Goal: Task Accomplishment & Management: Use online tool/utility

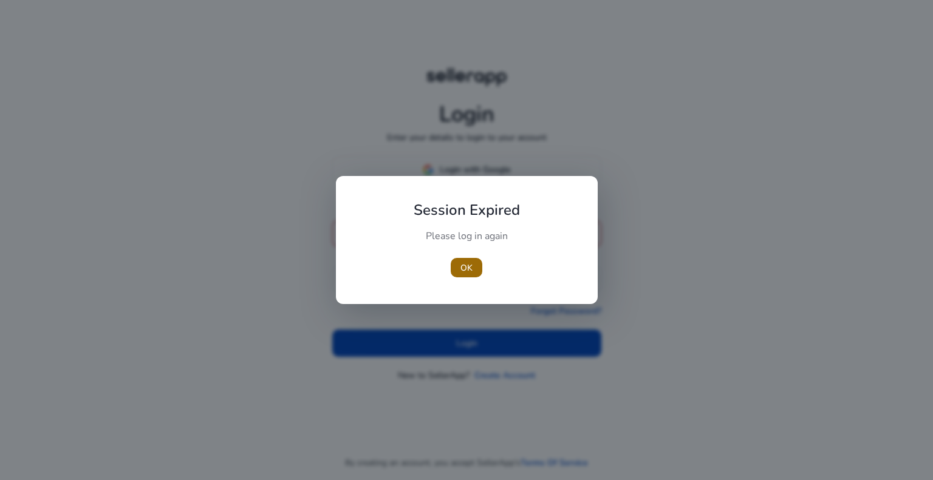
type input "**********"
click at [467, 266] on span "OK" at bounding box center [466, 268] width 12 height 13
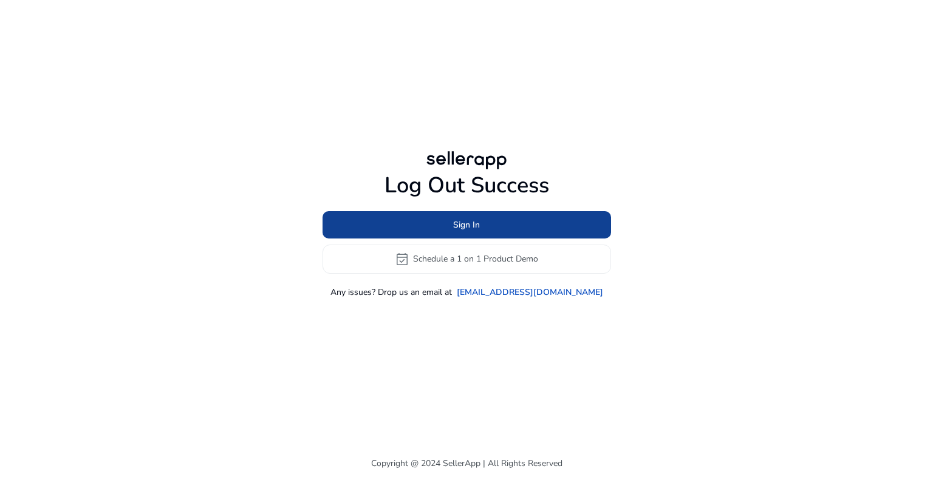
click at [480, 230] on span at bounding box center [467, 224] width 289 height 29
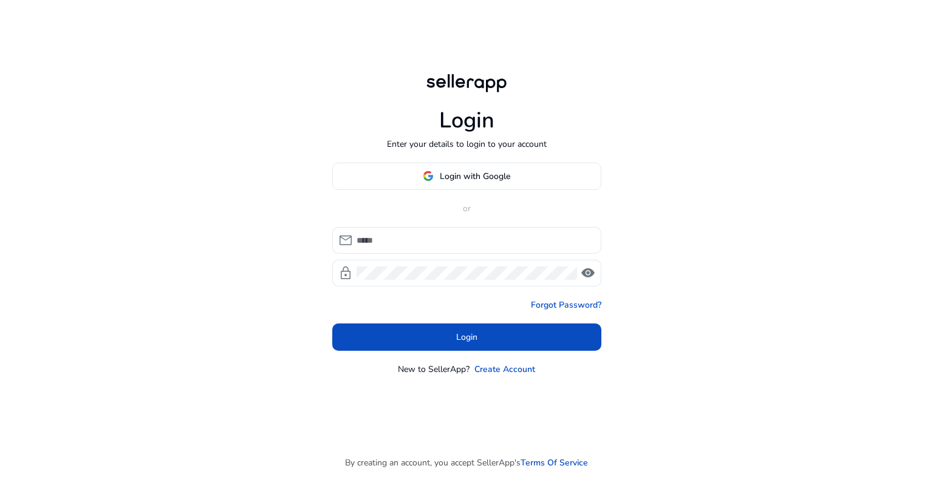
type input "**********"
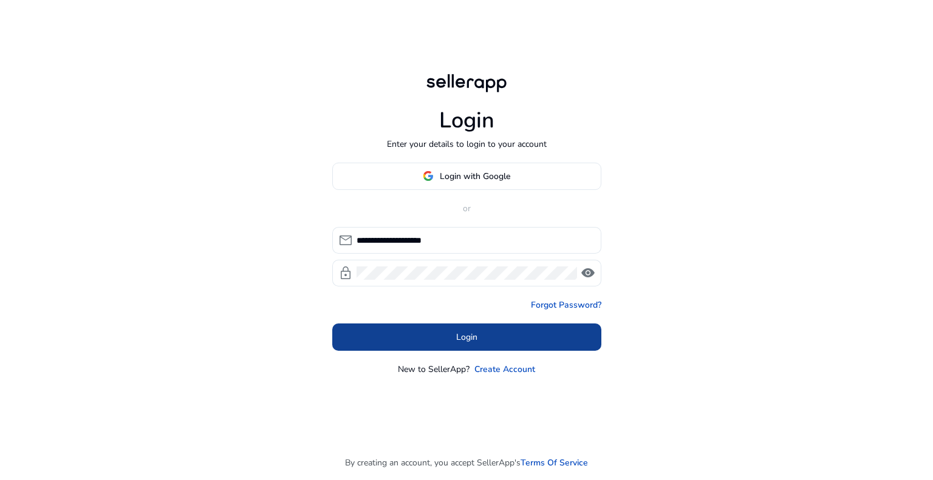
click at [467, 329] on span at bounding box center [466, 337] width 269 height 29
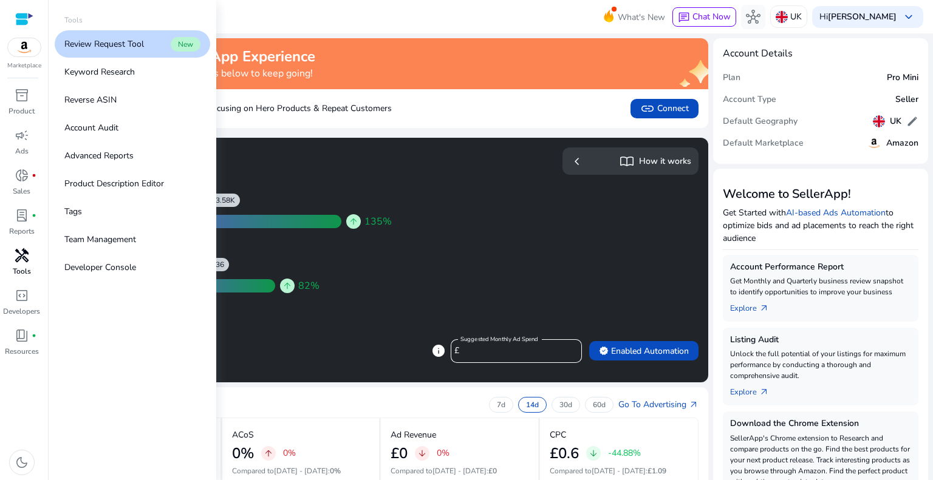
click at [24, 270] on p "Tools" at bounding box center [22, 271] width 18 height 11
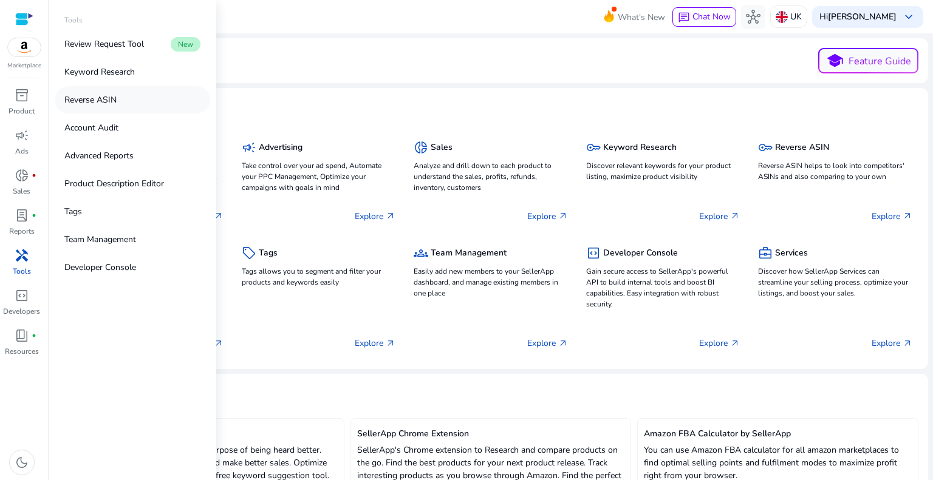
click at [78, 94] on p "Reverse ASIN" at bounding box center [90, 100] width 52 height 13
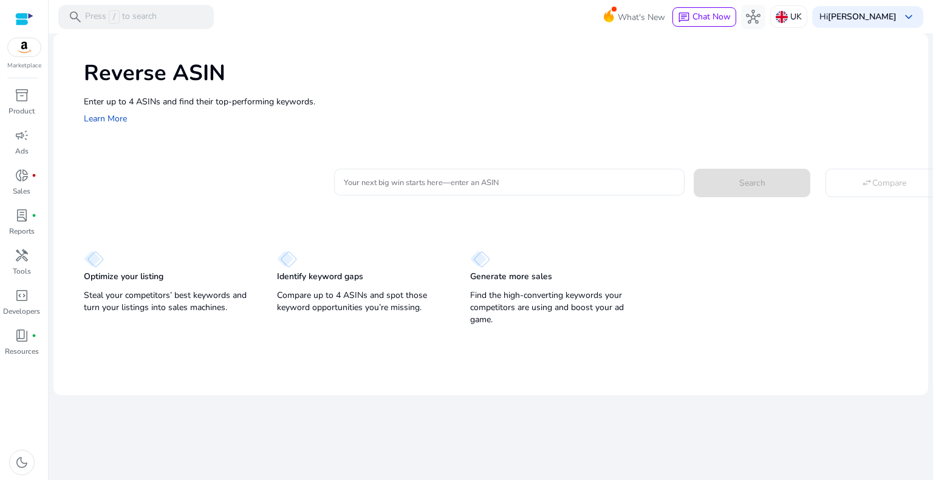
click at [427, 185] on input "Your next big win starts here—enter an ASIN" at bounding box center [509, 182] width 331 height 13
drag, startPoint x: 377, startPoint y: 173, endPoint x: 355, endPoint y: 182, distance: 23.9
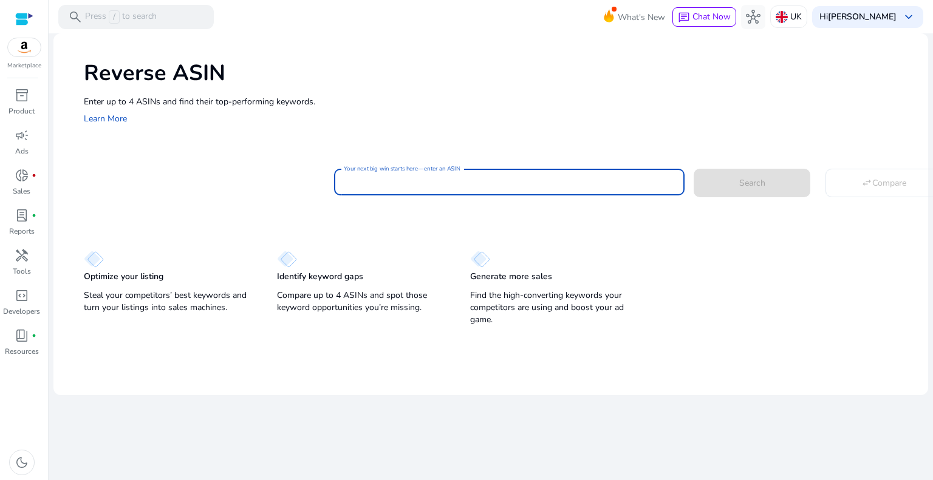
paste input "**********"
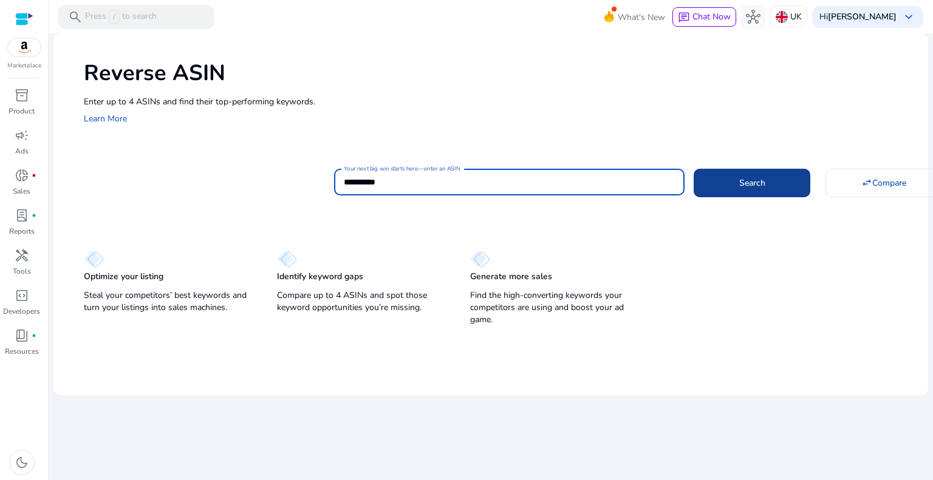
type input "**********"
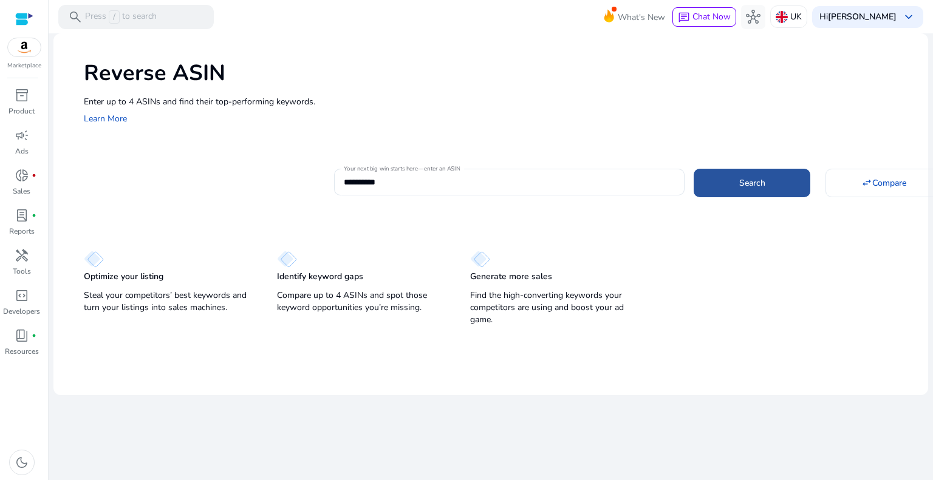
click at [742, 184] on span "Search" at bounding box center [752, 183] width 26 height 13
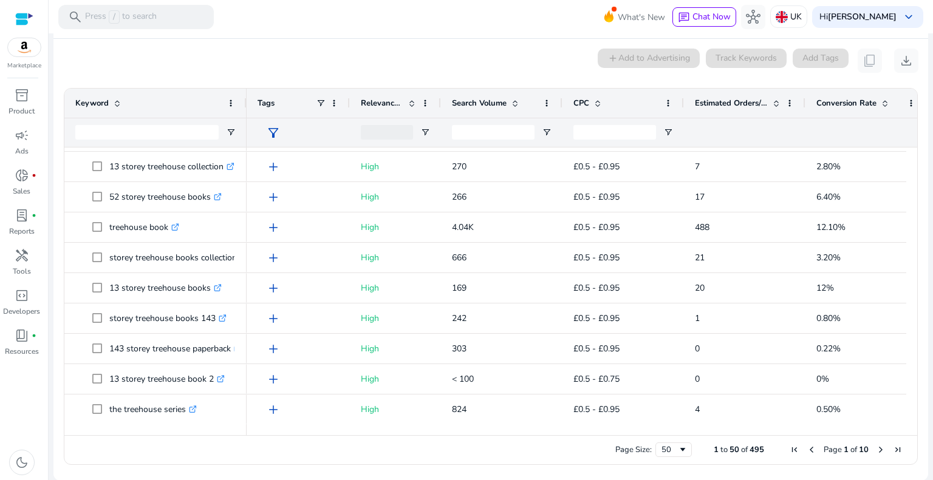
click at [876, 450] on span "Next Page" at bounding box center [881, 450] width 10 height 10
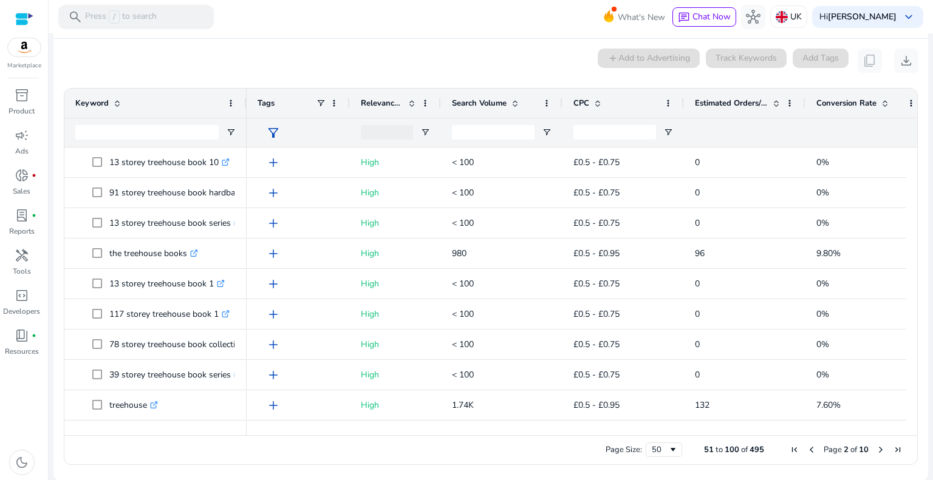
click at [876, 449] on span "Next Page" at bounding box center [881, 450] width 10 height 10
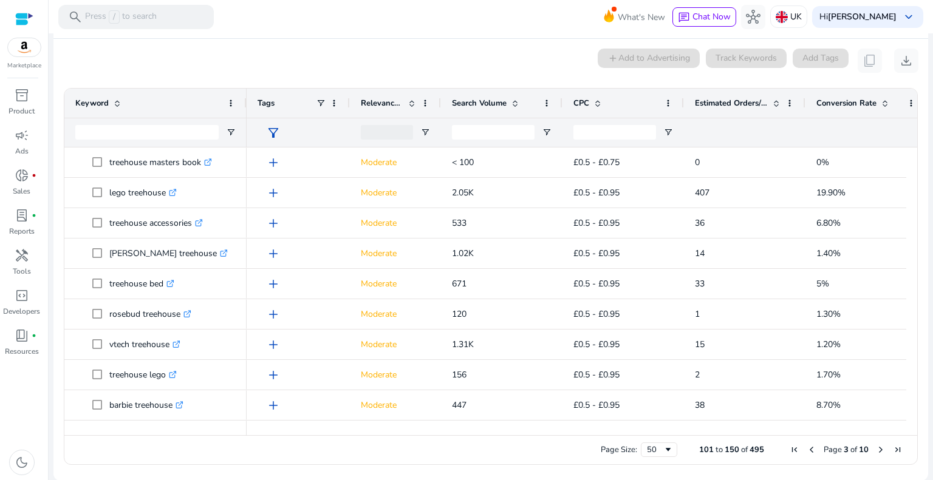
click at [876, 448] on span "Next Page" at bounding box center [881, 450] width 10 height 10
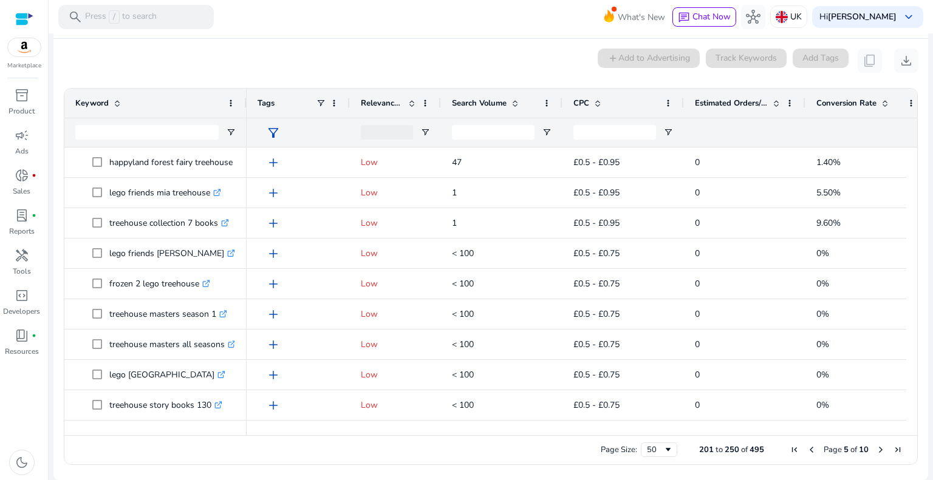
click at [876, 448] on span "Next Page" at bounding box center [881, 450] width 10 height 10
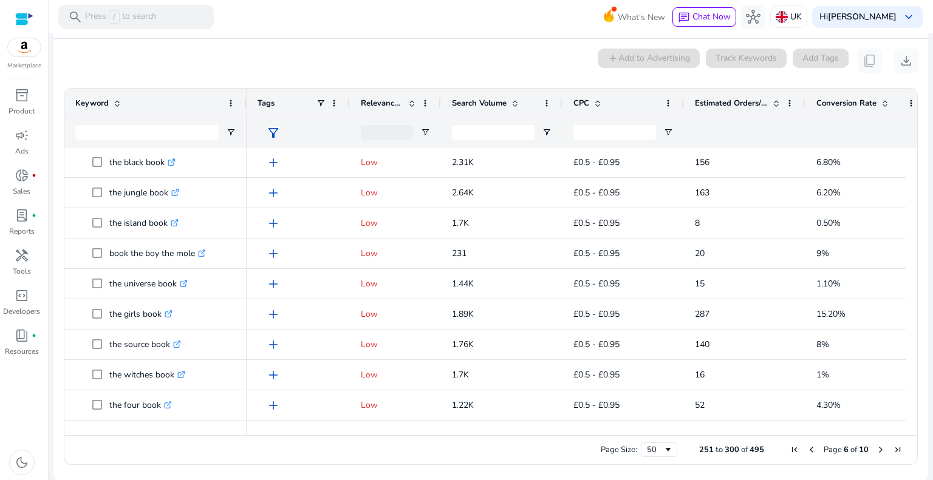
click at [876, 448] on span "Next Page" at bounding box center [881, 450] width 10 height 10
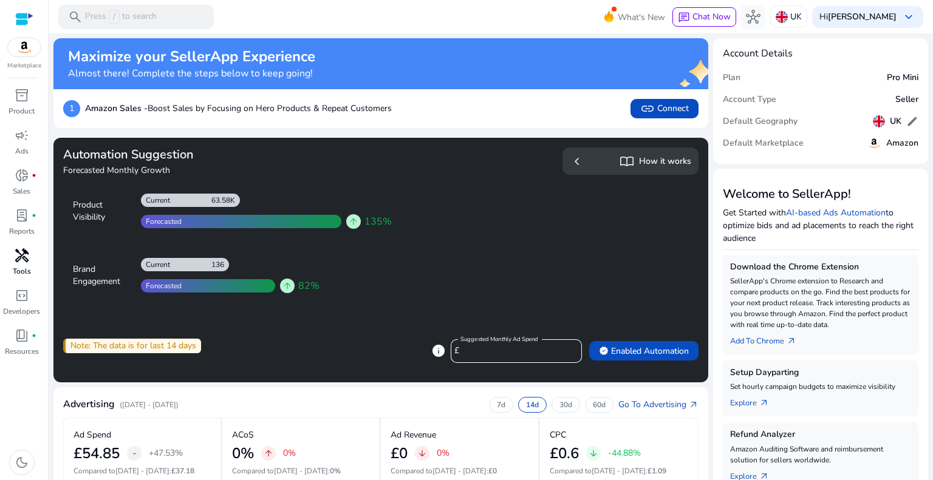
click at [21, 256] on span "handyman" at bounding box center [22, 255] width 15 height 15
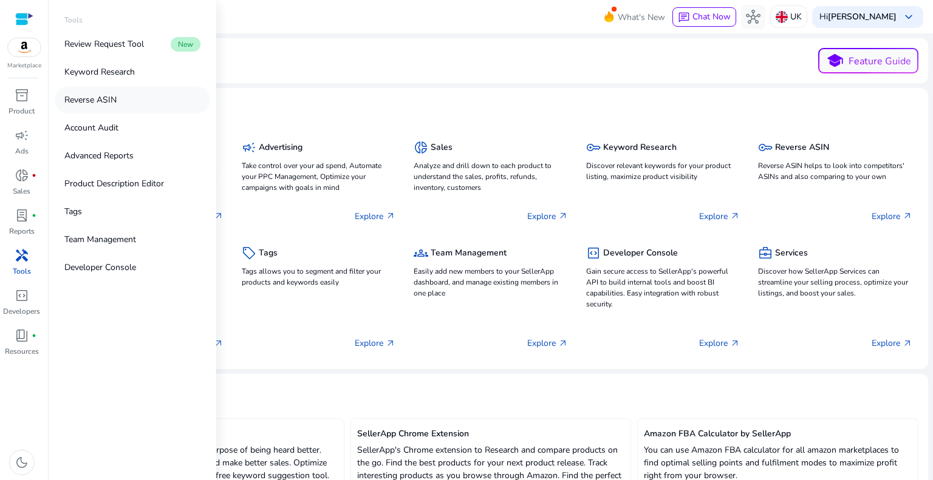
click at [100, 104] on p "Reverse ASIN" at bounding box center [90, 100] width 52 height 13
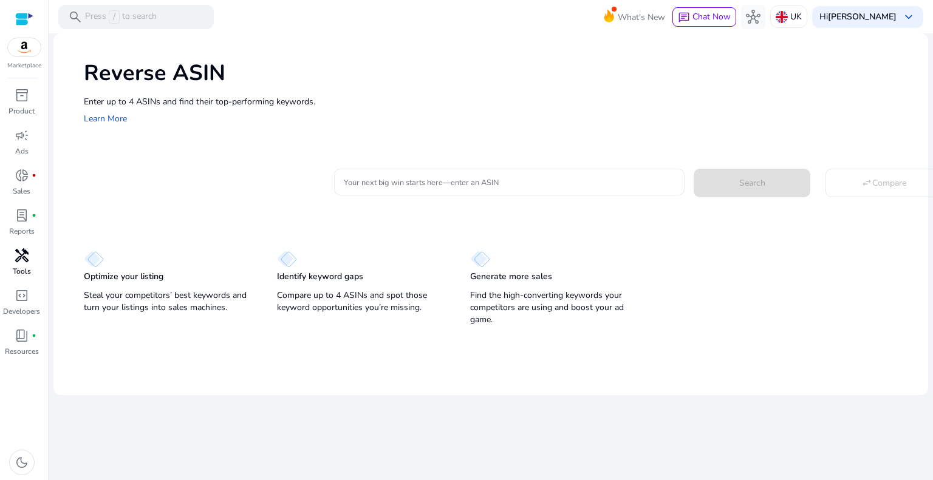
click at [361, 182] on input "Your next big win starts here—enter an ASIN" at bounding box center [509, 182] width 331 height 13
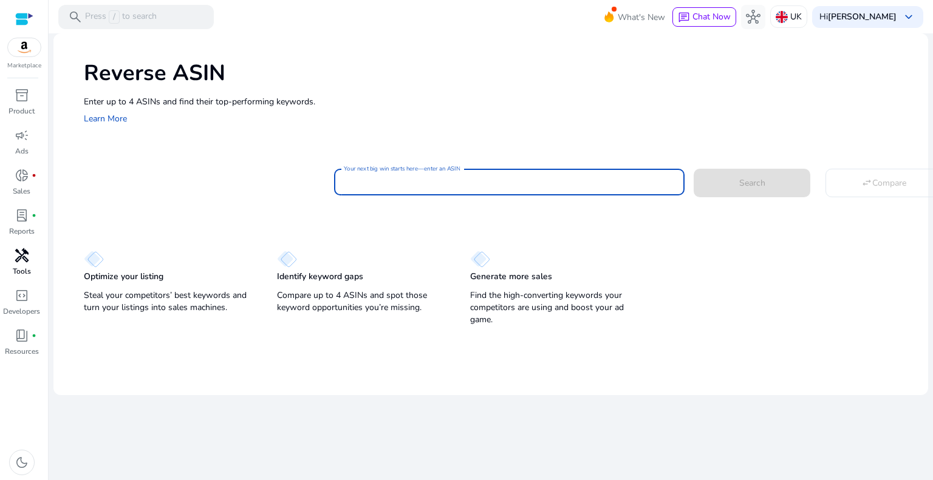
paste input "**********"
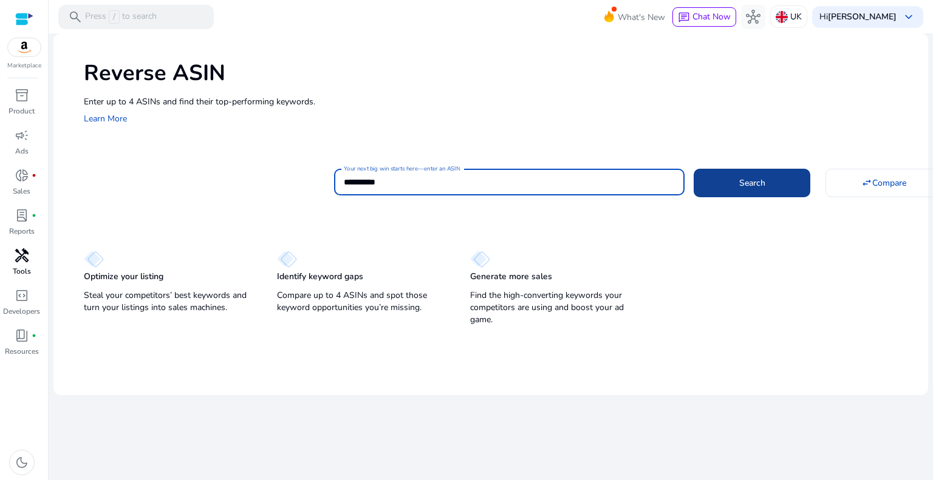
type input "**********"
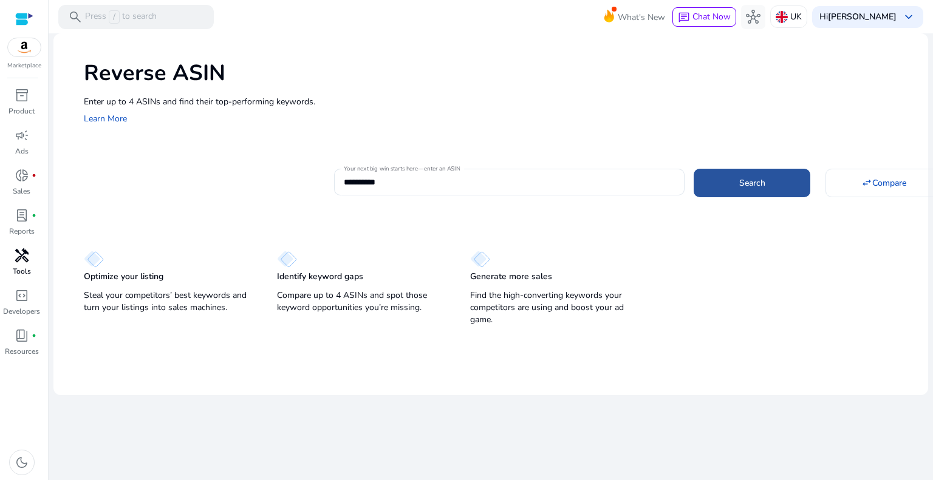
click at [776, 184] on span at bounding box center [752, 182] width 117 height 29
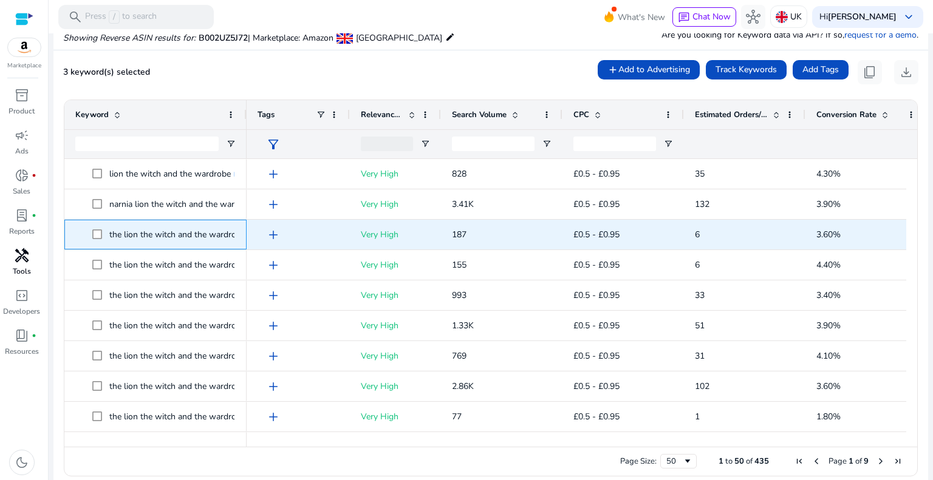
click at [102, 234] on span at bounding box center [100, 234] width 17 height 25
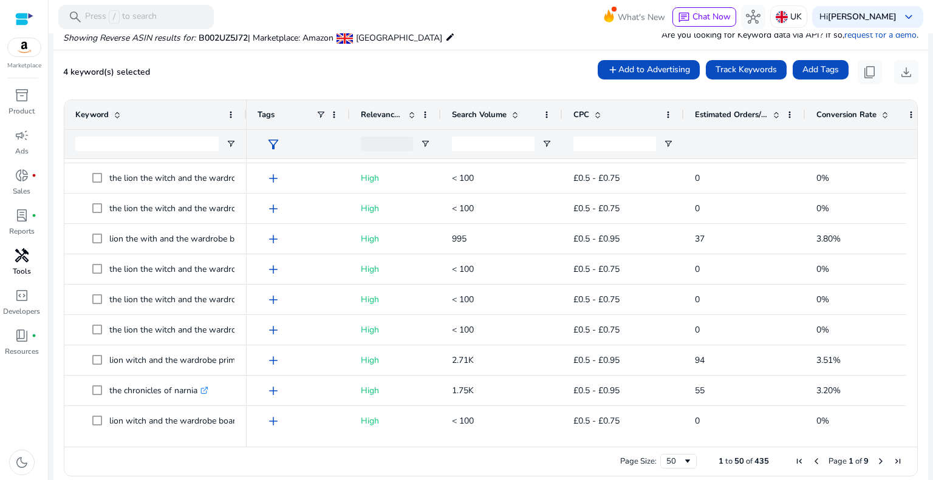
click at [876, 461] on span "Next Page" at bounding box center [881, 462] width 10 height 10
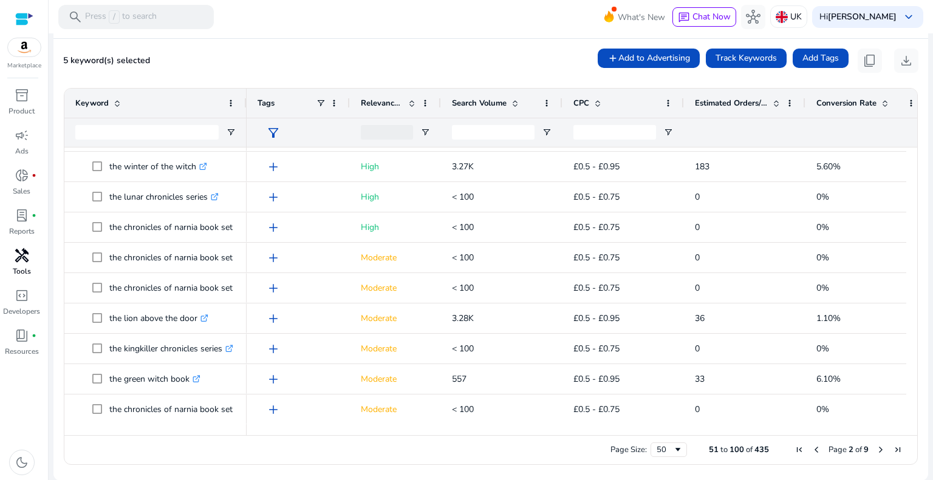
click at [881, 454] on span "Page 2 of 9" at bounding box center [848, 450] width 115 height 11
click at [876, 453] on span "Next Page" at bounding box center [881, 450] width 10 height 10
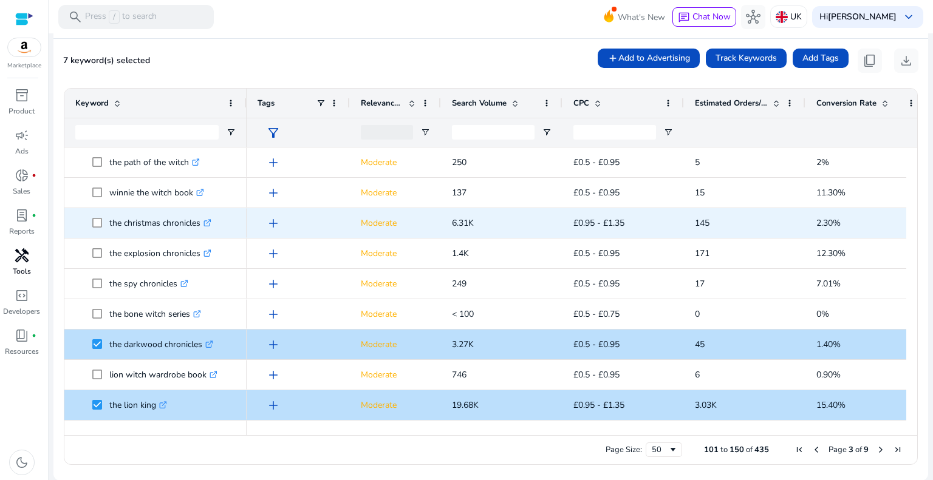
click at [98, 228] on span at bounding box center [100, 223] width 17 height 25
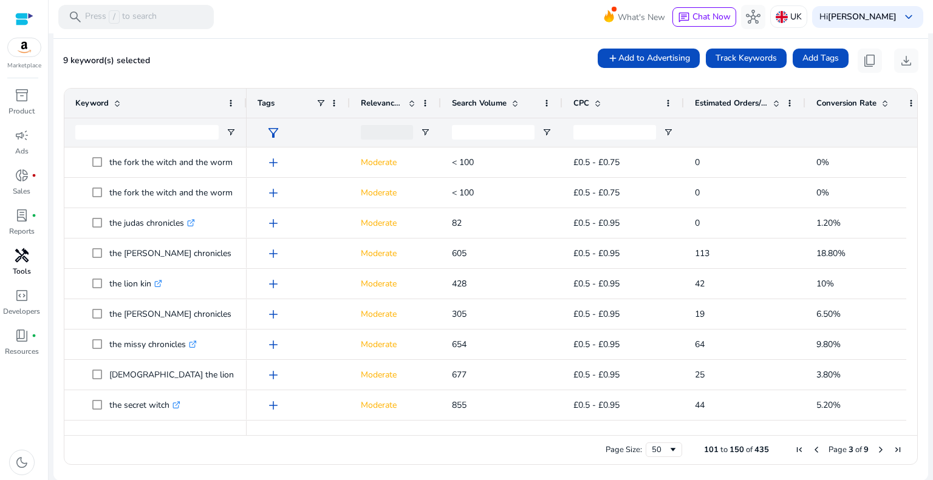
click at [877, 450] on span "Next Page" at bounding box center [881, 450] width 10 height 10
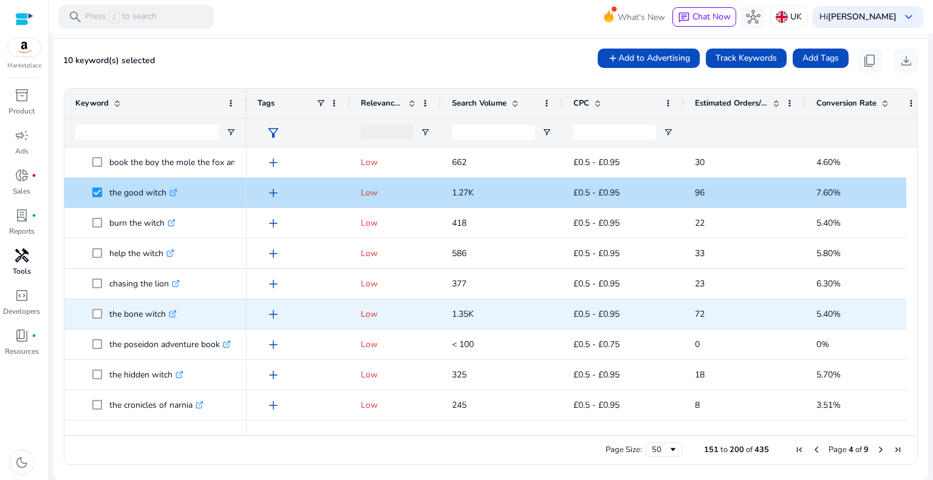
click at [89, 313] on span "the bone witch .st0{fill:#2c8af8}" at bounding box center [155, 314] width 160 height 25
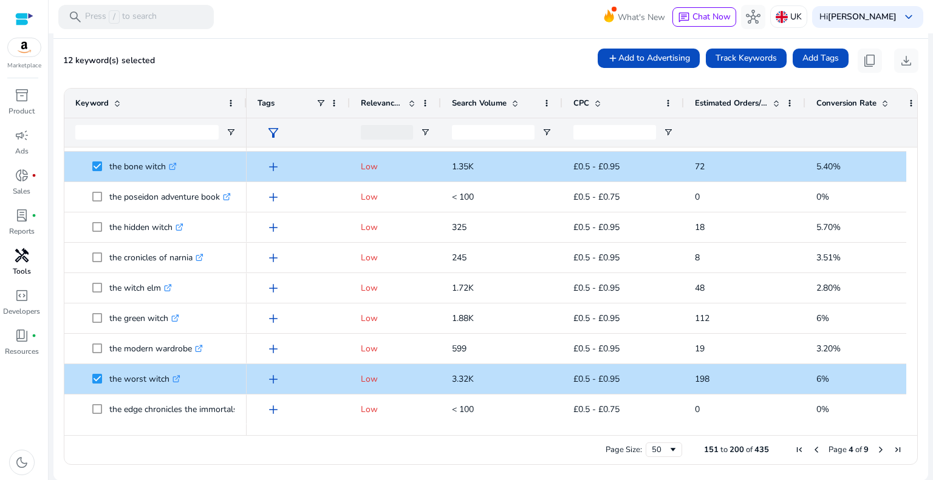
click at [877, 449] on span "Next Page" at bounding box center [881, 450] width 10 height 10
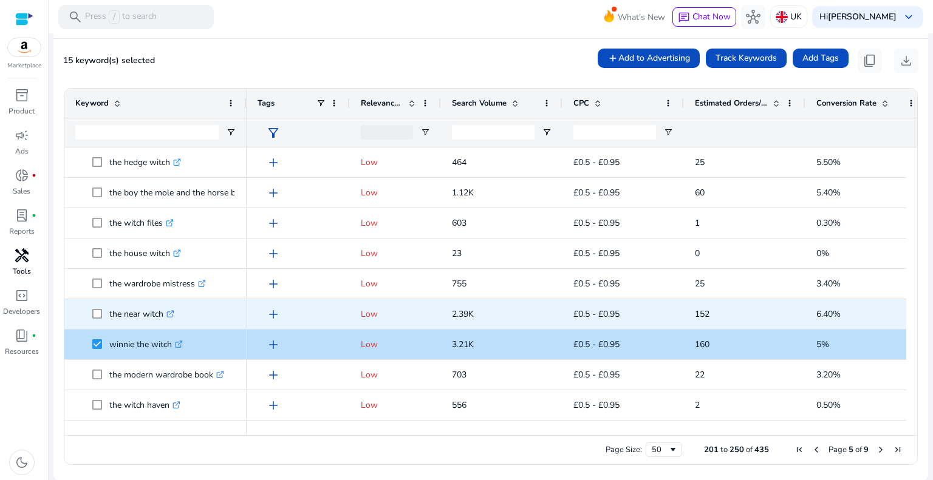
click at [102, 313] on span at bounding box center [100, 314] width 17 height 25
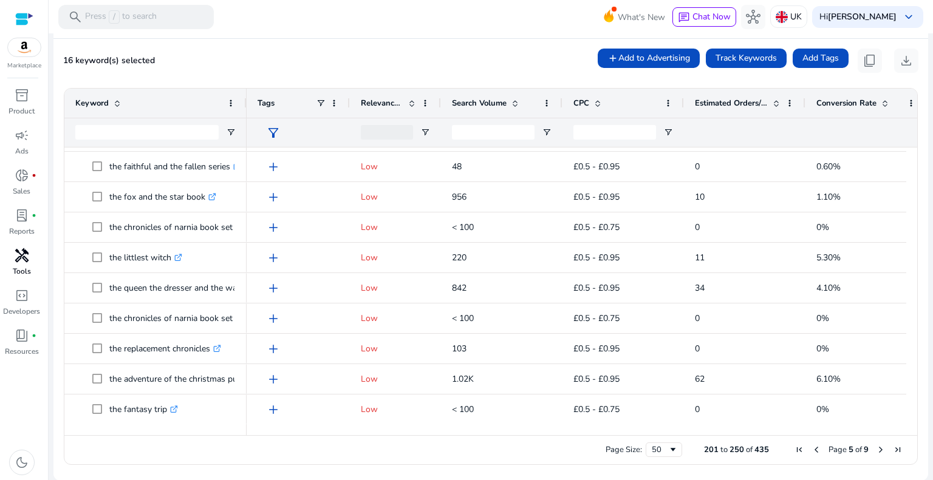
click at [876, 449] on span "Next Page" at bounding box center [881, 450] width 10 height 10
click at [876, 453] on span "Next Page" at bounding box center [881, 450] width 10 height 10
click at [876, 450] on span "Next Page" at bounding box center [881, 450] width 10 height 10
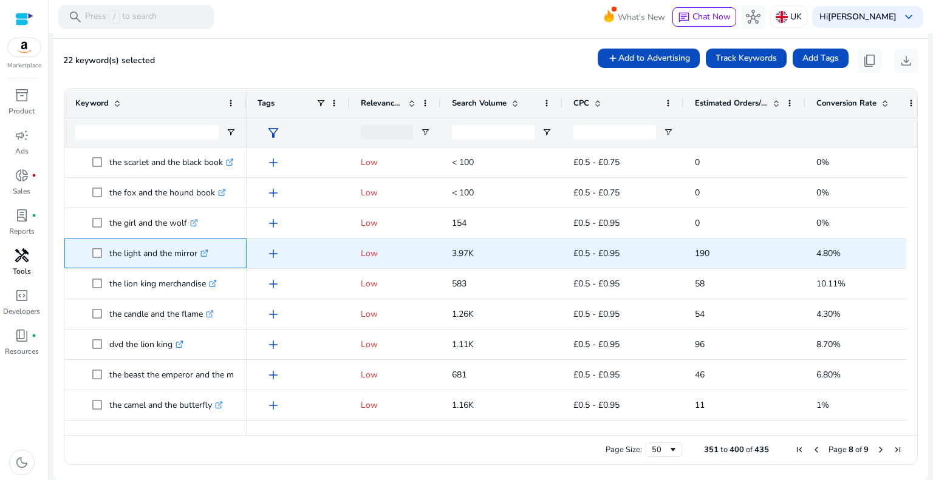
click at [97, 259] on span at bounding box center [100, 253] width 17 height 25
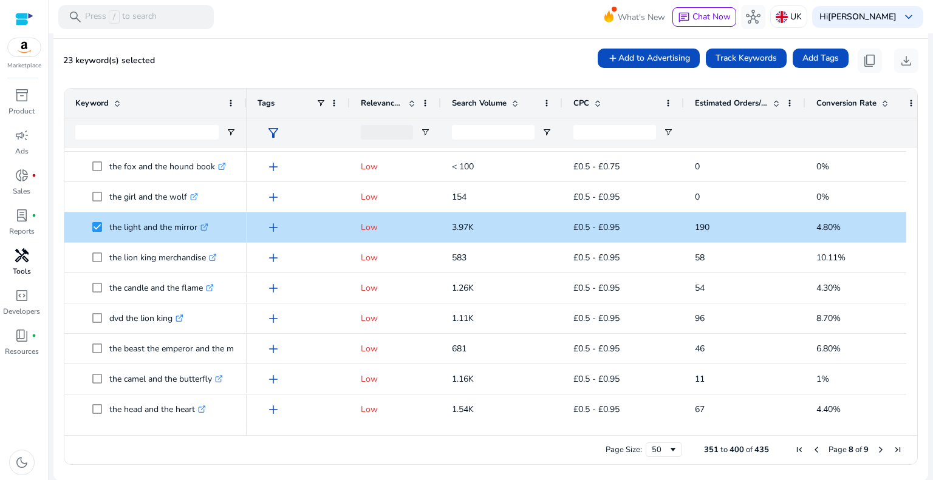
click at [876, 451] on span "Next Page" at bounding box center [881, 450] width 10 height 10
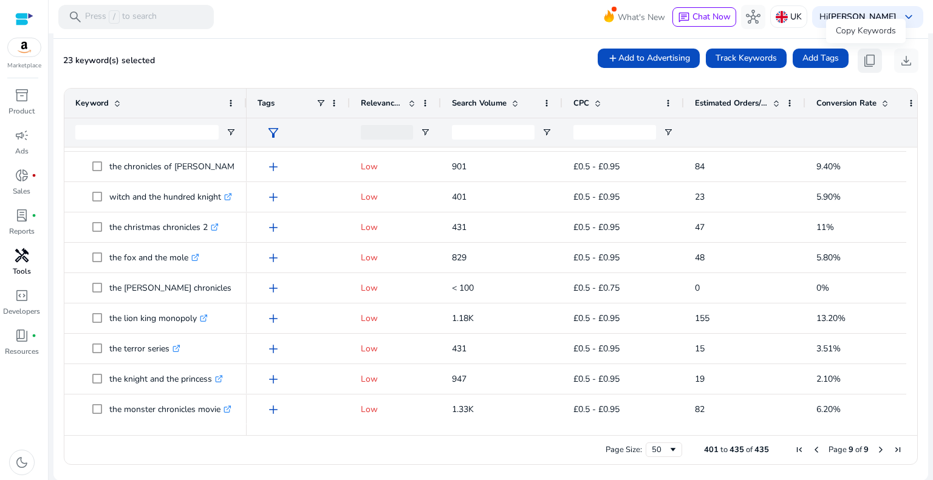
click at [863, 55] on span "content_copy" at bounding box center [870, 60] width 15 height 15
